Goal: Transaction & Acquisition: Purchase product/service

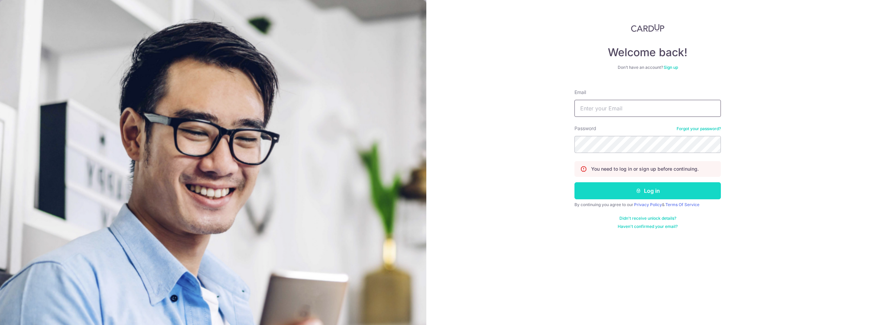
type input "nikkamran@gmail.com"
click at [655, 192] on button "Log in" at bounding box center [648, 190] width 146 height 17
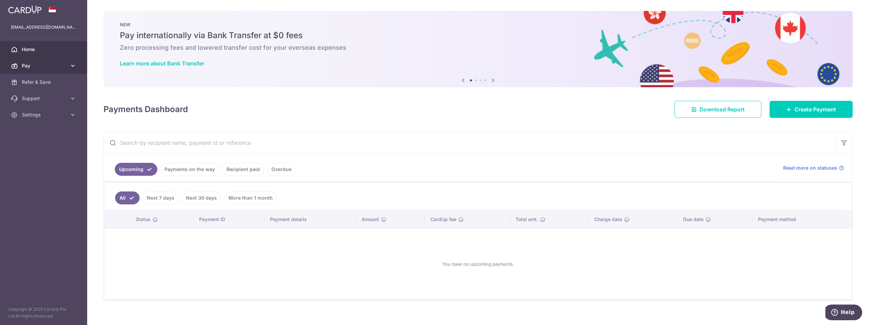
click at [40, 66] on span "Pay" at bounding box center [44, 65] width 45 height 7
click at [44, 85] on span "Payments" at bounding box center [44, 82] width 45 height 7
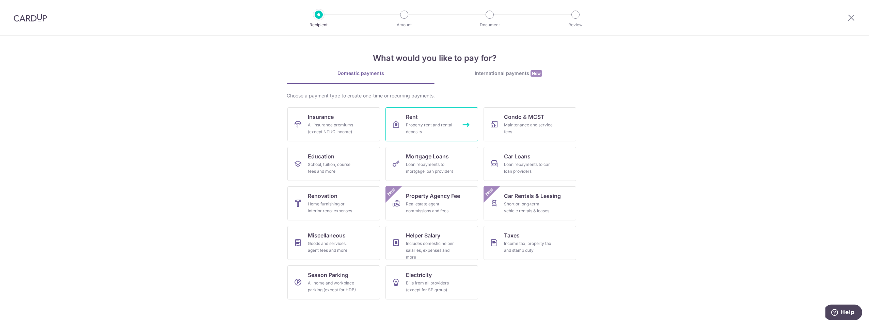
click at [414, 125] on div "Property rent and rental deposits" at bounding box center [430, 129] width 49 height 14
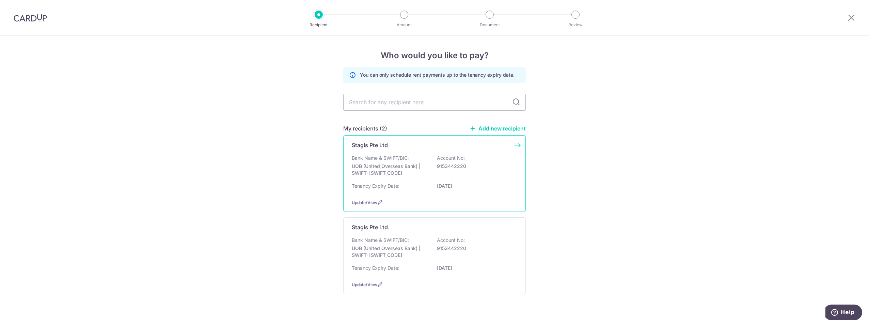
click at [404, 186] on div "Tenancy Expiry Date: [DATE]" at bounding box center [435, 188] width 166 height 11
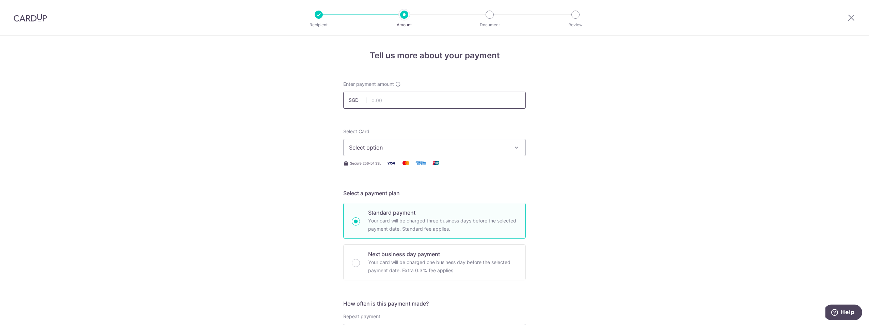
click at [402, 98] on input "text" at bounding box center [434, 100] width 183 height 17
type input "7,050.00"
type input "Rent [STREET_ADDRESS]"
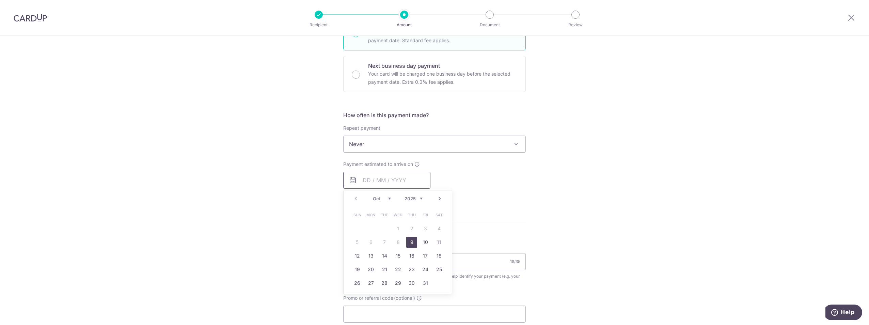
type input "7,050.00"
click at [386, 80] on p "Your card will be charged one business day before the selected payment date. Ex…" at bounding box center [442, 78] width 149 height 16
click at [360, 79] on input "Next business day payment Your card will be charged one business day before the…" at bounding box center [356, 75] width 8 height 8
radio input "false"
radio input "true"
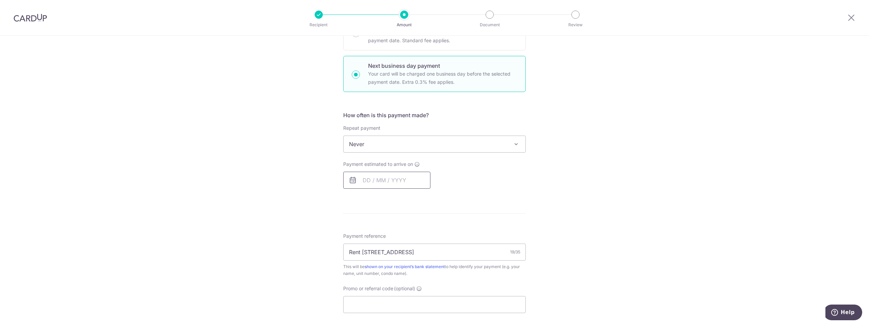
click at [381, 182] on input "text" at bounding box center [386, 180] width 87 height 17
click at [382, 241] on link "7" at bounding box center [384, 242] width 11 height 11
type input "[DATE]"
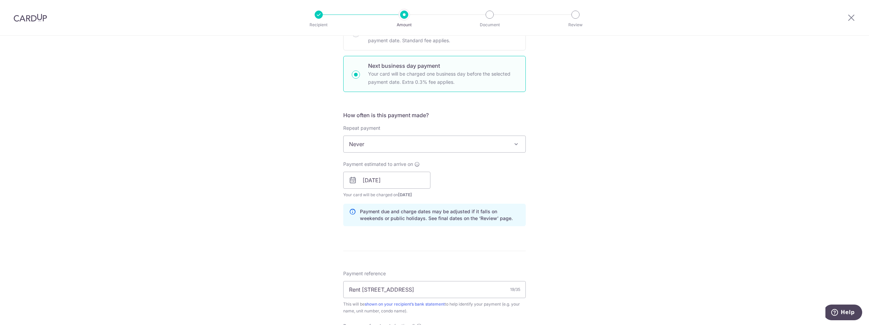
click at [637, 202] on div "Tell us more about your payment Enter payment amount SGD 7,050.00 7050.00 Selec…" at bounding box center [434, 185] width 869 height 677
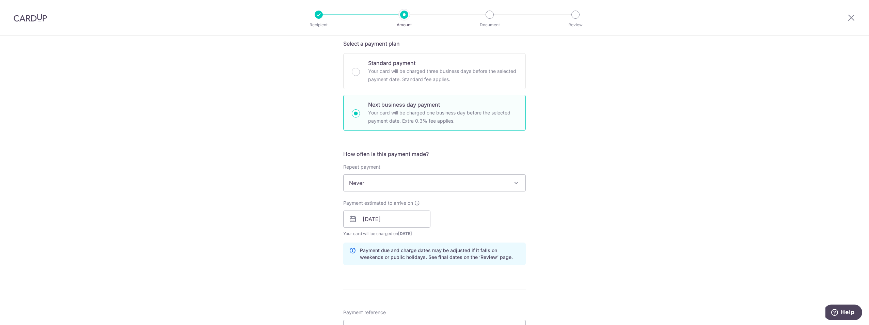
scroll to position [0, 0]
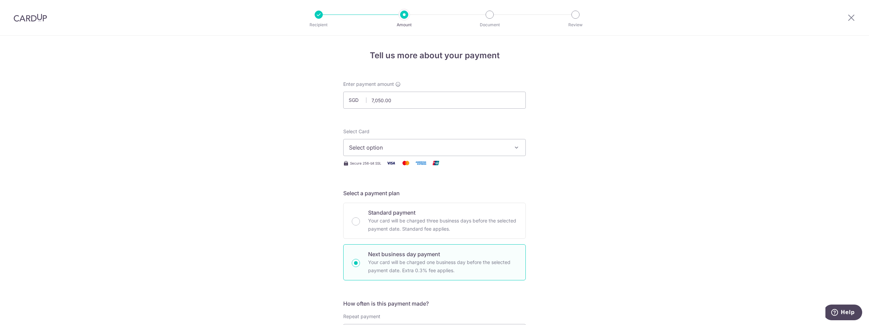
click at [399, 145] on span "Select option" at bounding box center [428, 147] width 159 height 8
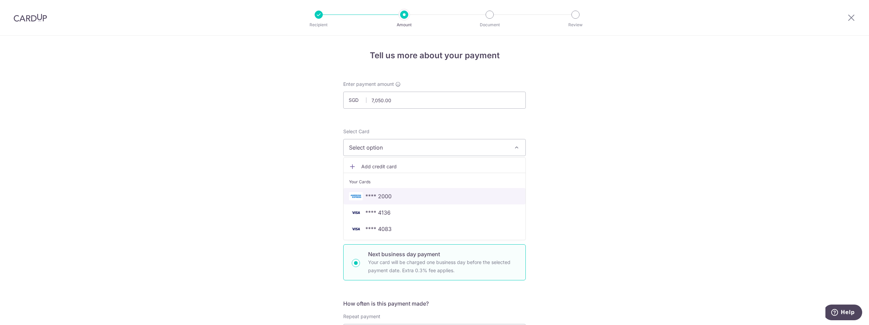
click at [398, 193] on span "**** 2000" at bounding box center [434, 196] width 171 height 8
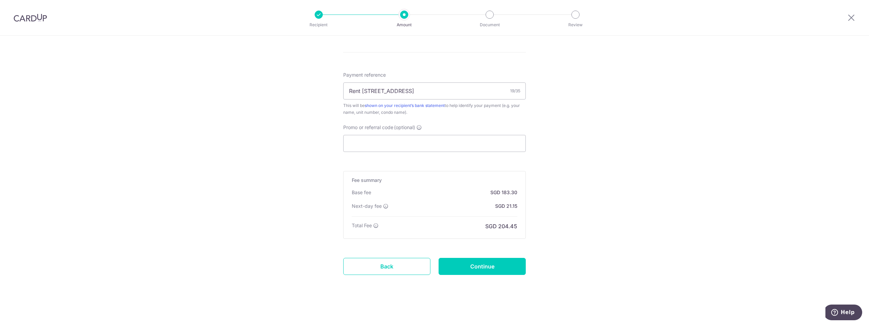
scroll to position [388, 0]
click at [490, 269] on input "Continue" at bounding box center [482, 265] width 87 height 17
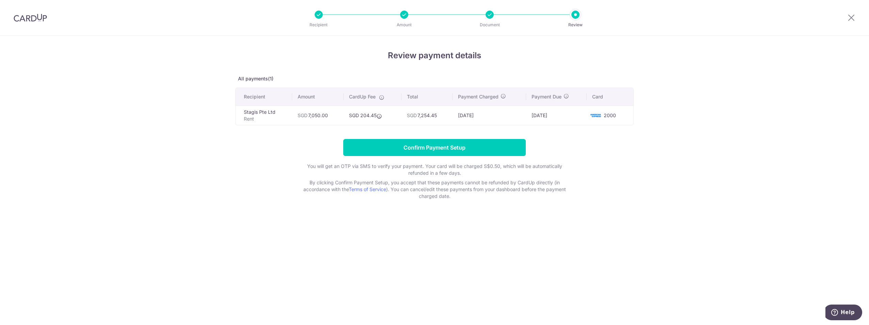
click at [681, 192] on div "Review payment details All payments(1) Recipient Amount CardUp Fee Total Paymen…" at bounding box center [434, 180] width 869 height 289
click at [474, 147] on input "Confirm Payment Setup" at bounding box center [434, 147] width 183 height 17
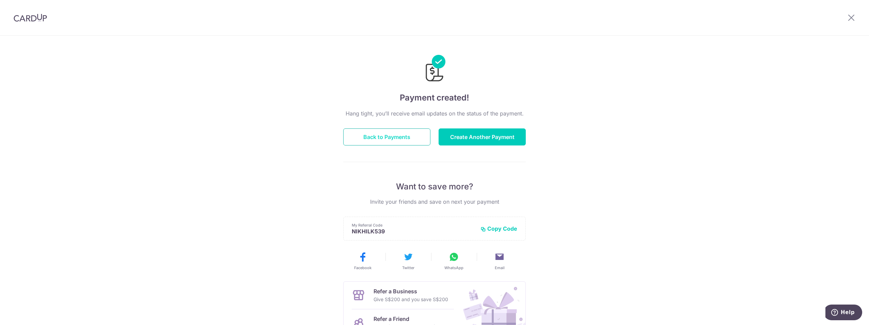
click at [382, 140] on button "Back to Payments" at bounding box center [386, 136] width 87 height 17
